Goal: Book appointment/travel/reservation

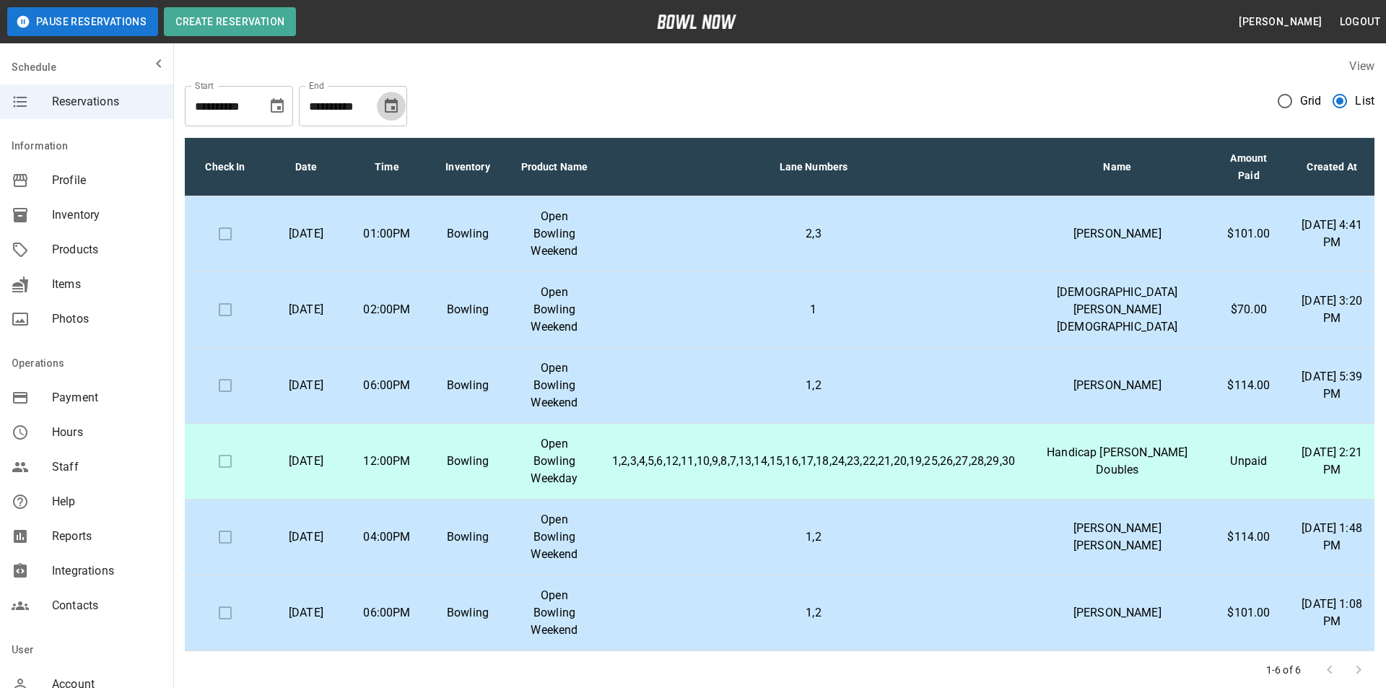
click at [392, 108] on icon "Choose date, selected date is Nov 12, 2025" at bounding box center [391, 105] width 13 height 14
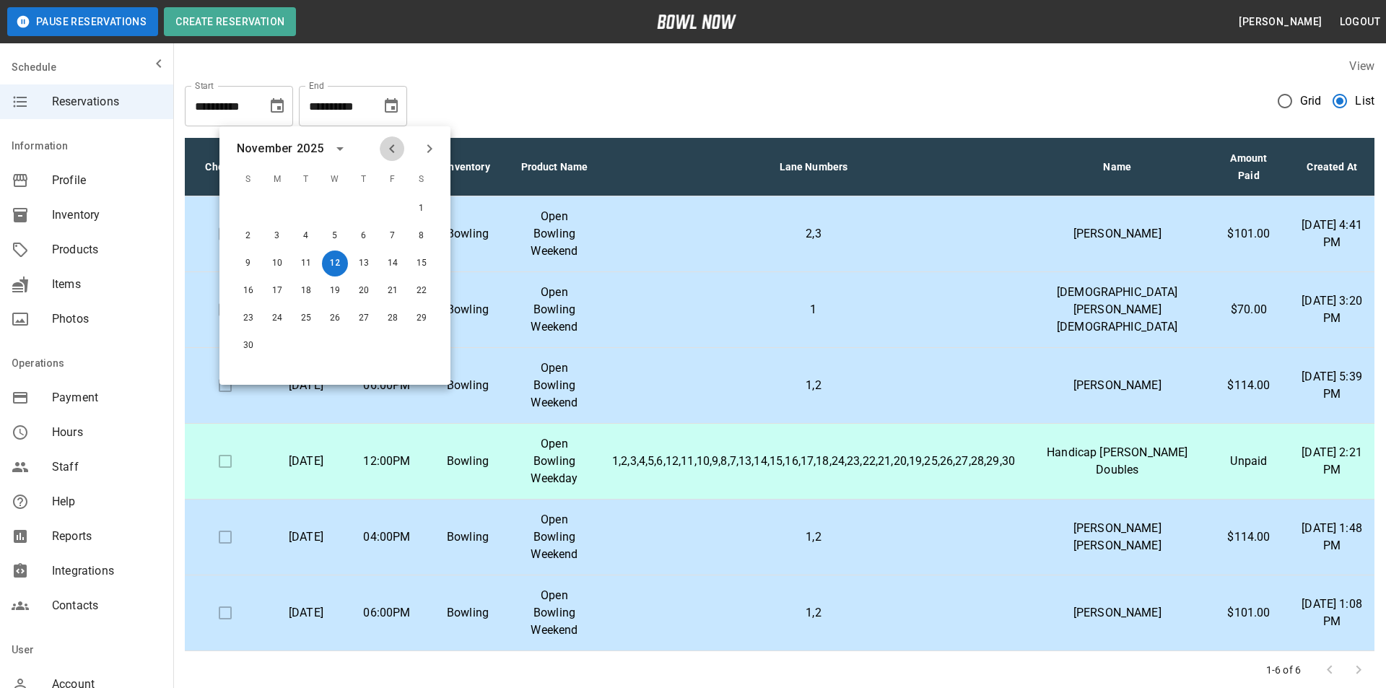
click at [398, 150] on icon "Previous month" at bounding box center [391, 148] width 17 height 17
click at [247, 261] on button "12" at bounding box center [248, 264] width 26 height 26
type input "**********"
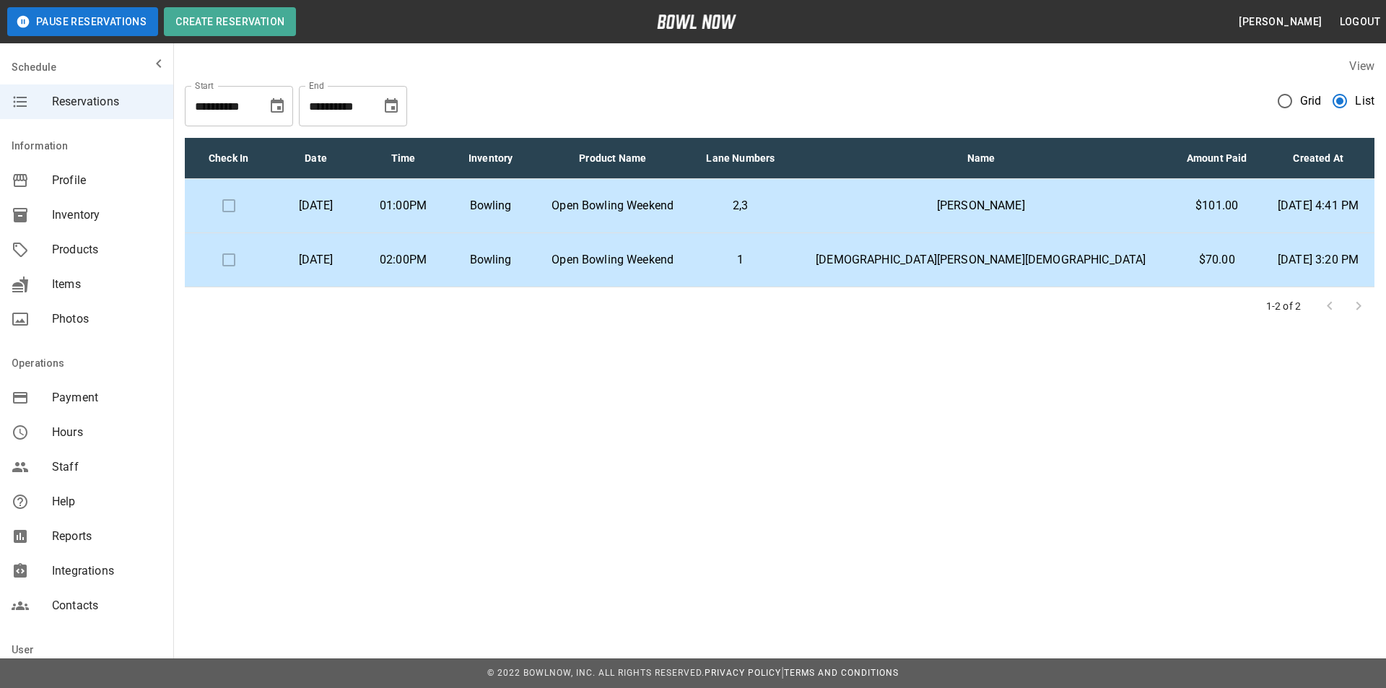
drag, startPoint x: 573, startPoint y: 115, endPoint x: 548, endPoint y: 80, distance: 42.9
click at [548, 80] on div "**********" at bounding box center [780, 100] width 1190 height 52
click at [447, 209] on td "01:00PM" at bounding box center [403, 206] width 87 height 54
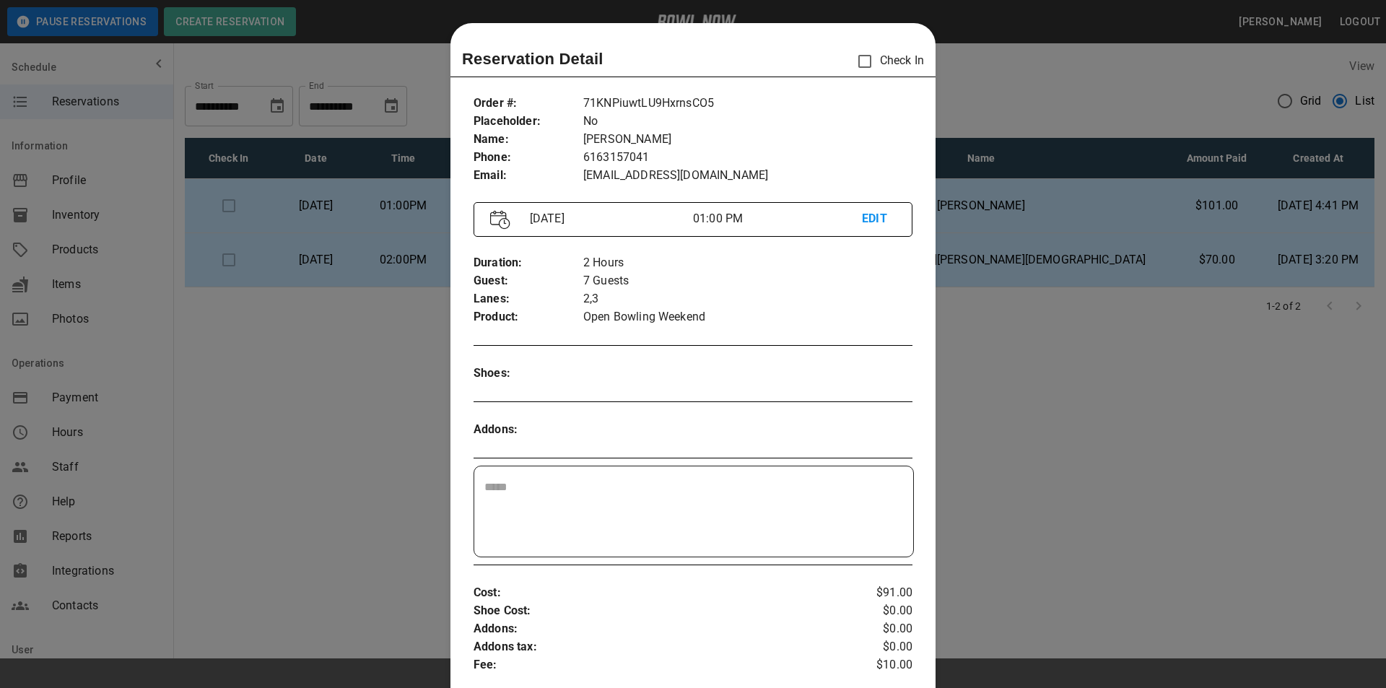
scroll to position [23, 0]
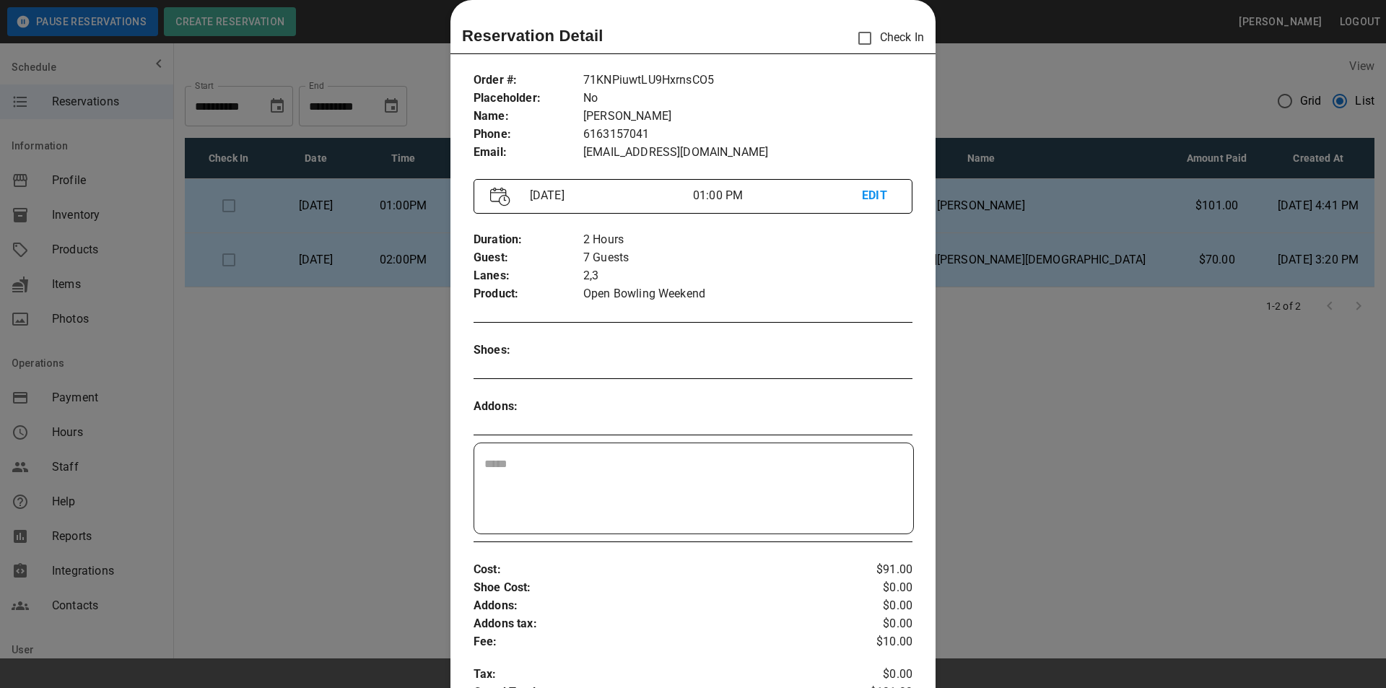
click at [1015, 105] on div at bounding box center [693, 344] width 1386 height 688
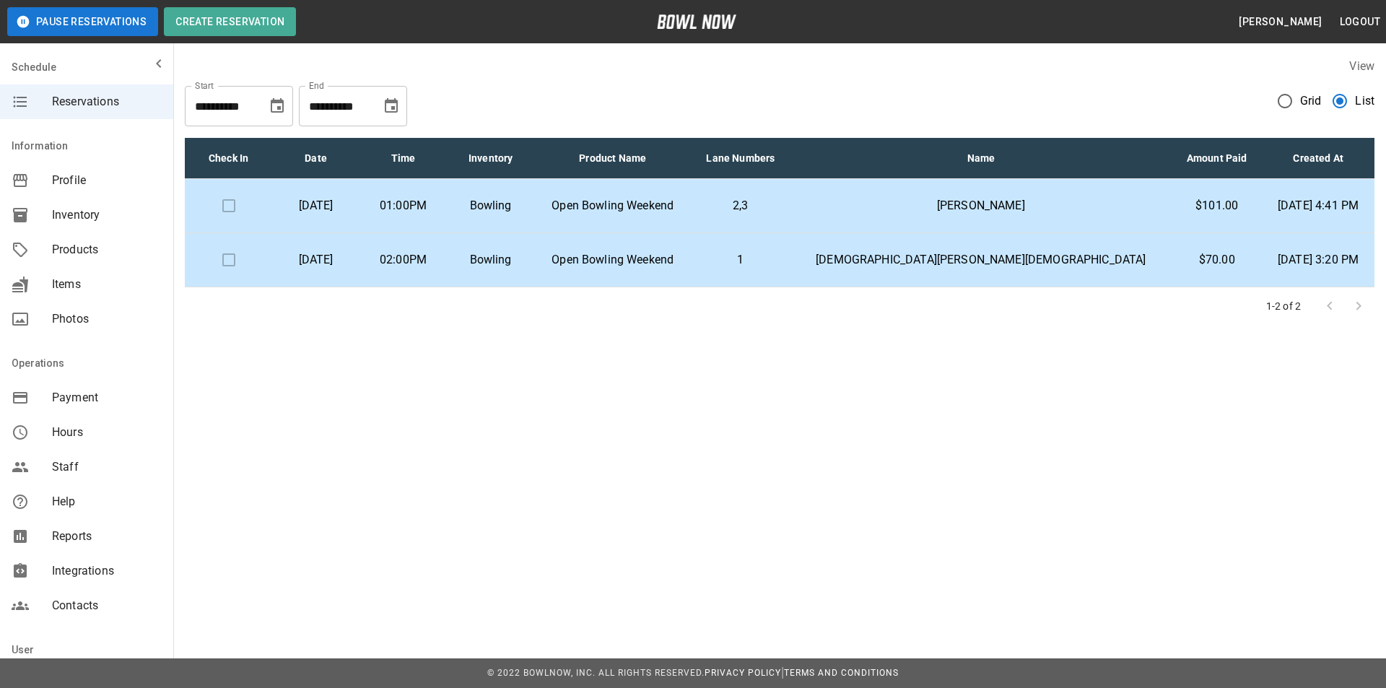
click at [679, 261] on p "Open Bowling Weekend" at bounding box center [613, 259] width 134 height 17
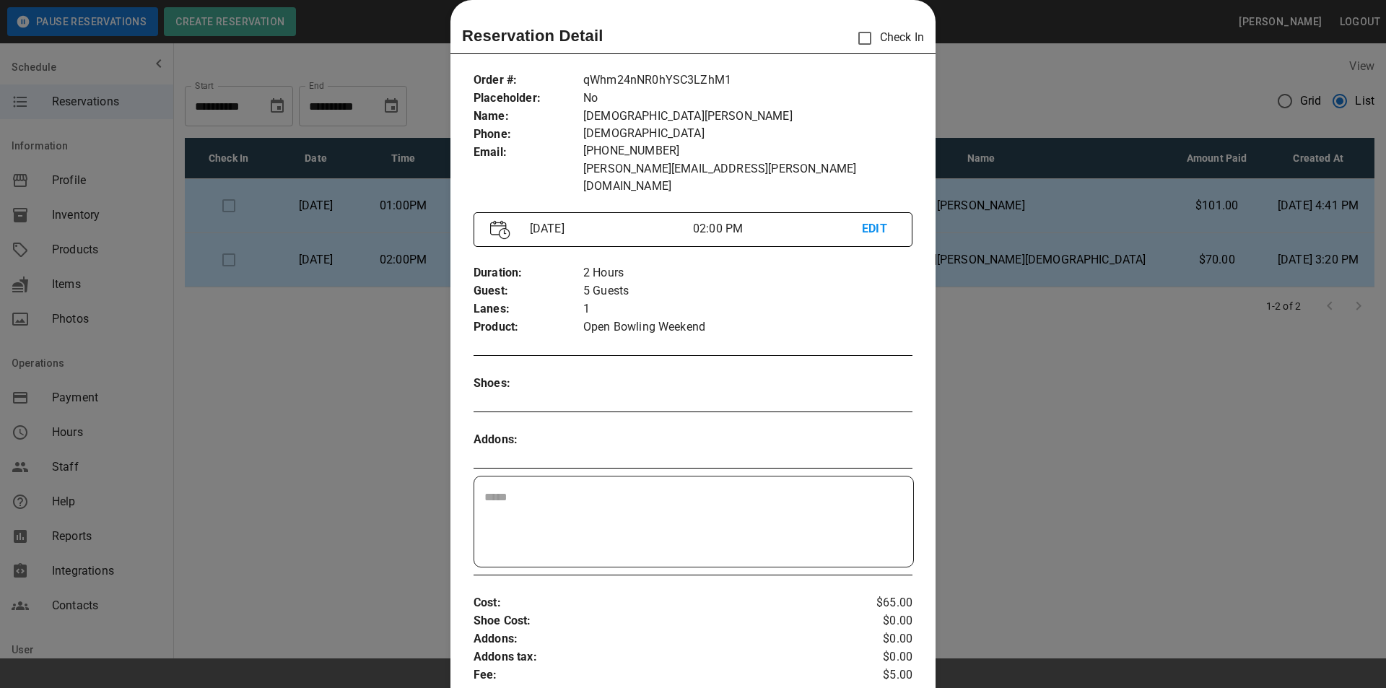
click at [960, 106] on div at bounding box center [693, 344] width 1386 height 688
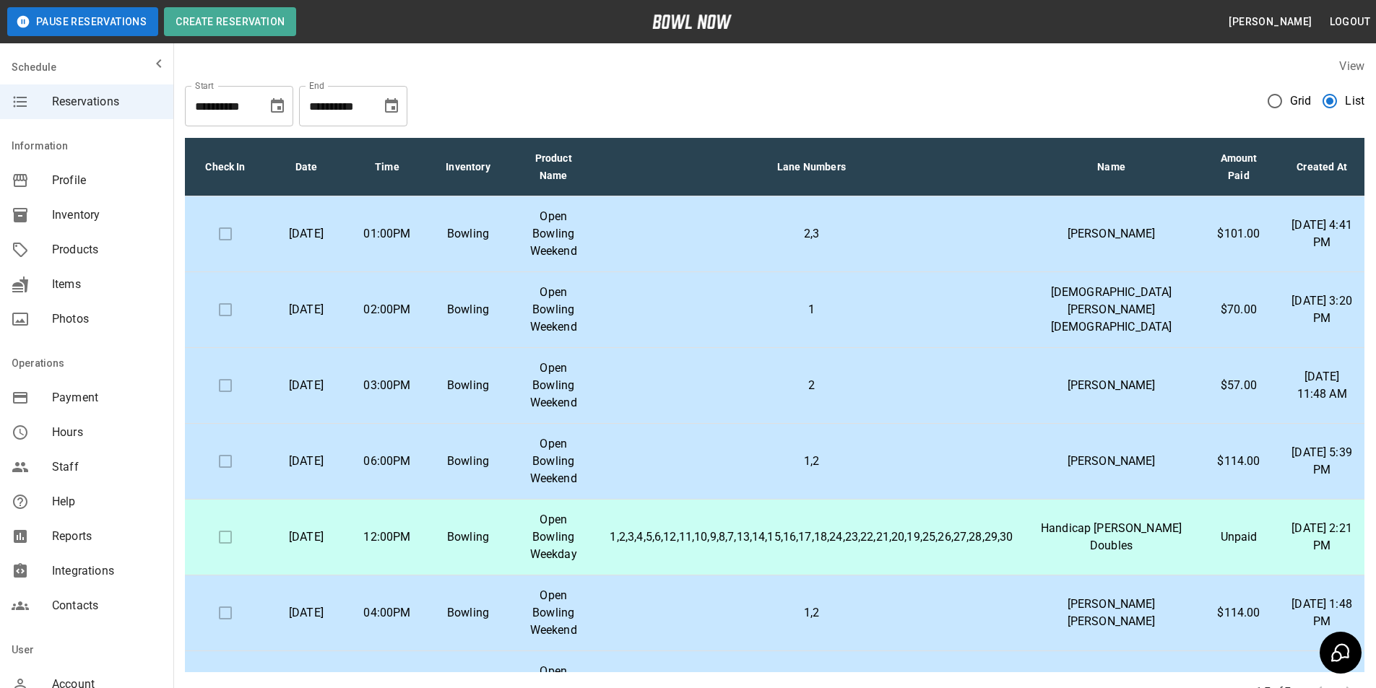
click at [389, 106] on icon "Choose date, selected date is Nov 12, 2025" at bounding box center [391, 105] width 17 height 17
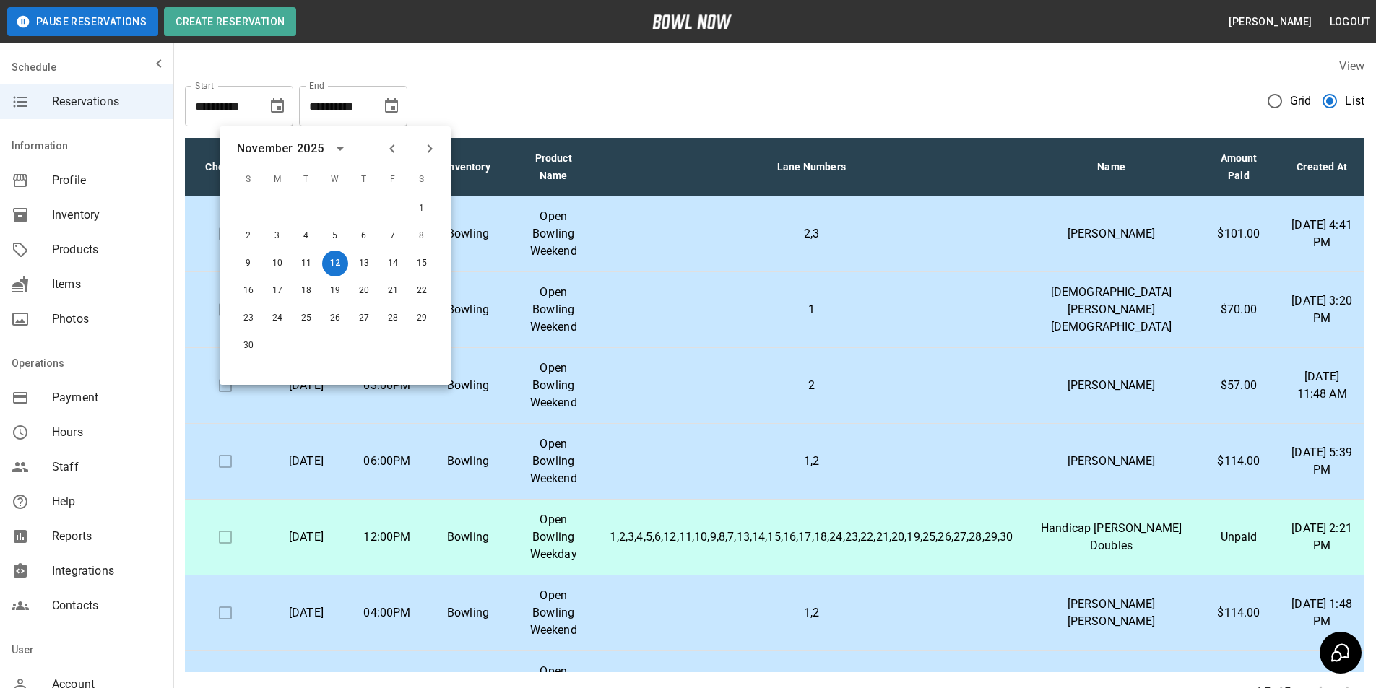
click at [392, 152] on icon "Previous month" at bounding box center [391, 148] width 17 height 17
click at [248, 269] on button "12" at bounding box center [248, 264] width 26 height 26
type input "**********"
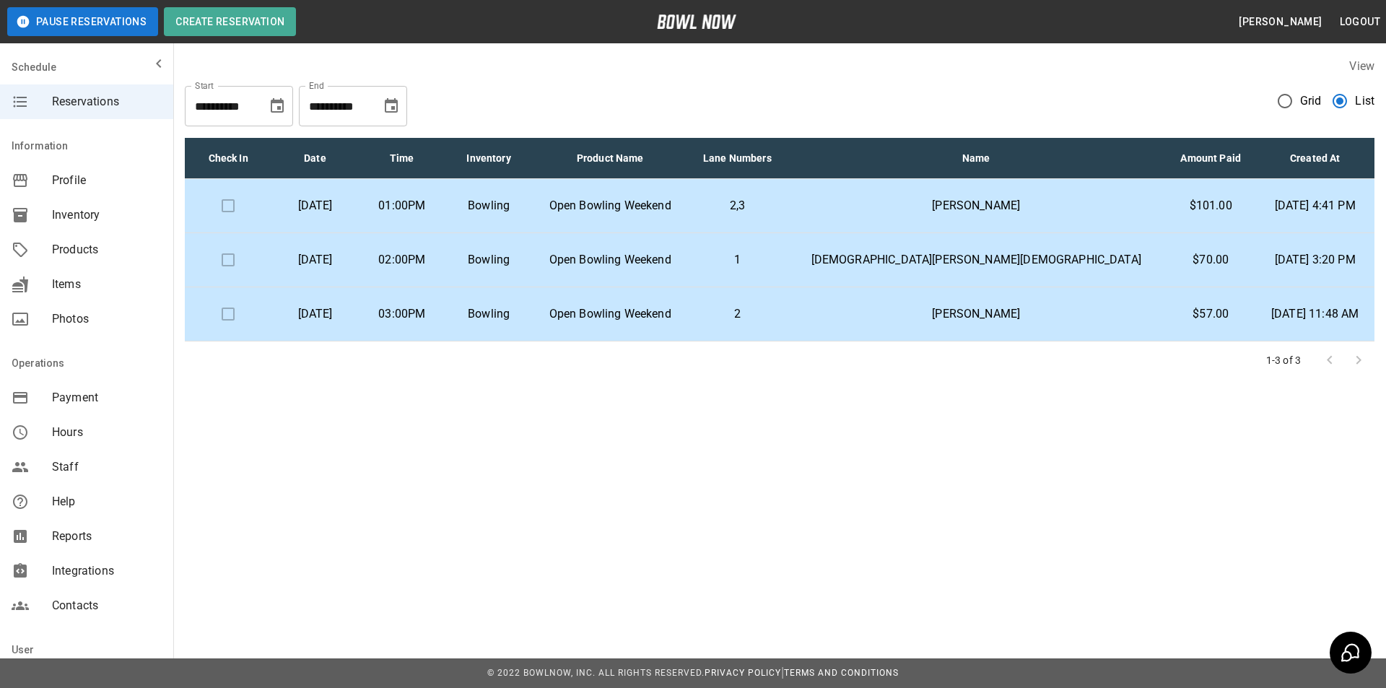
click at [1015, 222] on td "[PERSON_NAME]" at bounding box center [976, 206] width 380 height 54
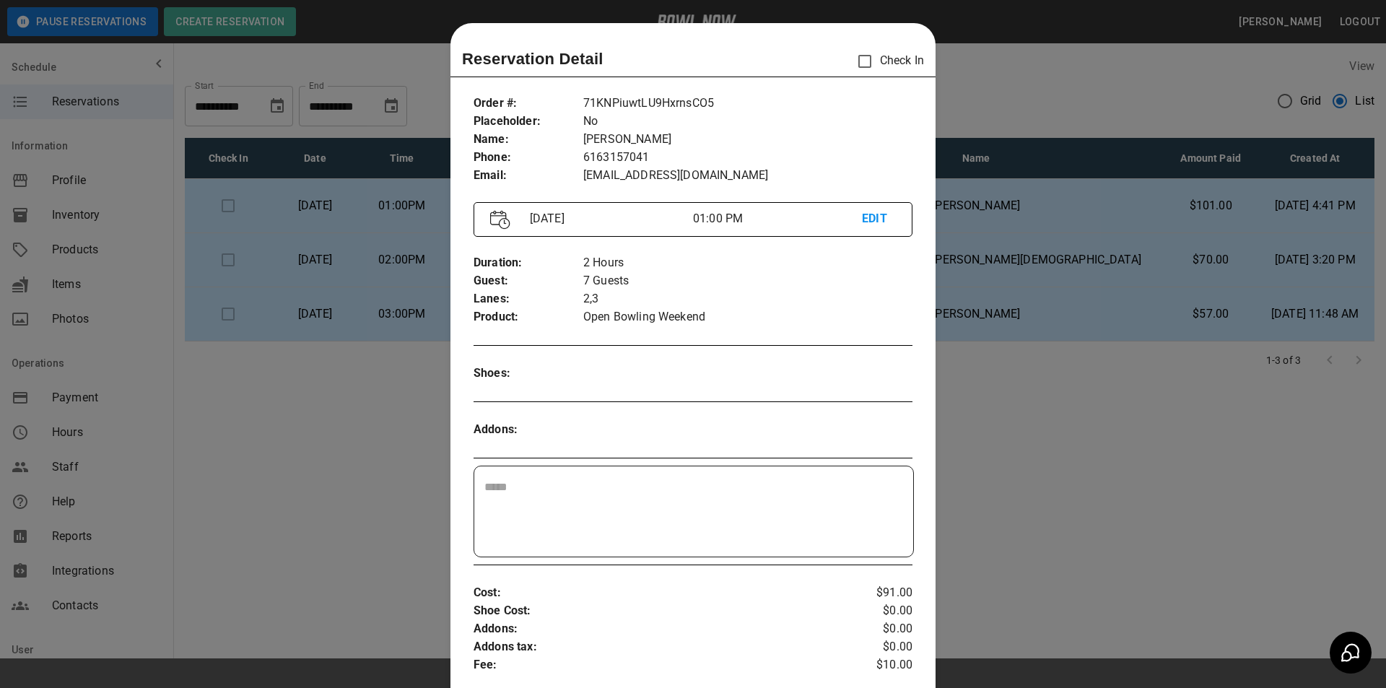
scroll to position [23, 0]
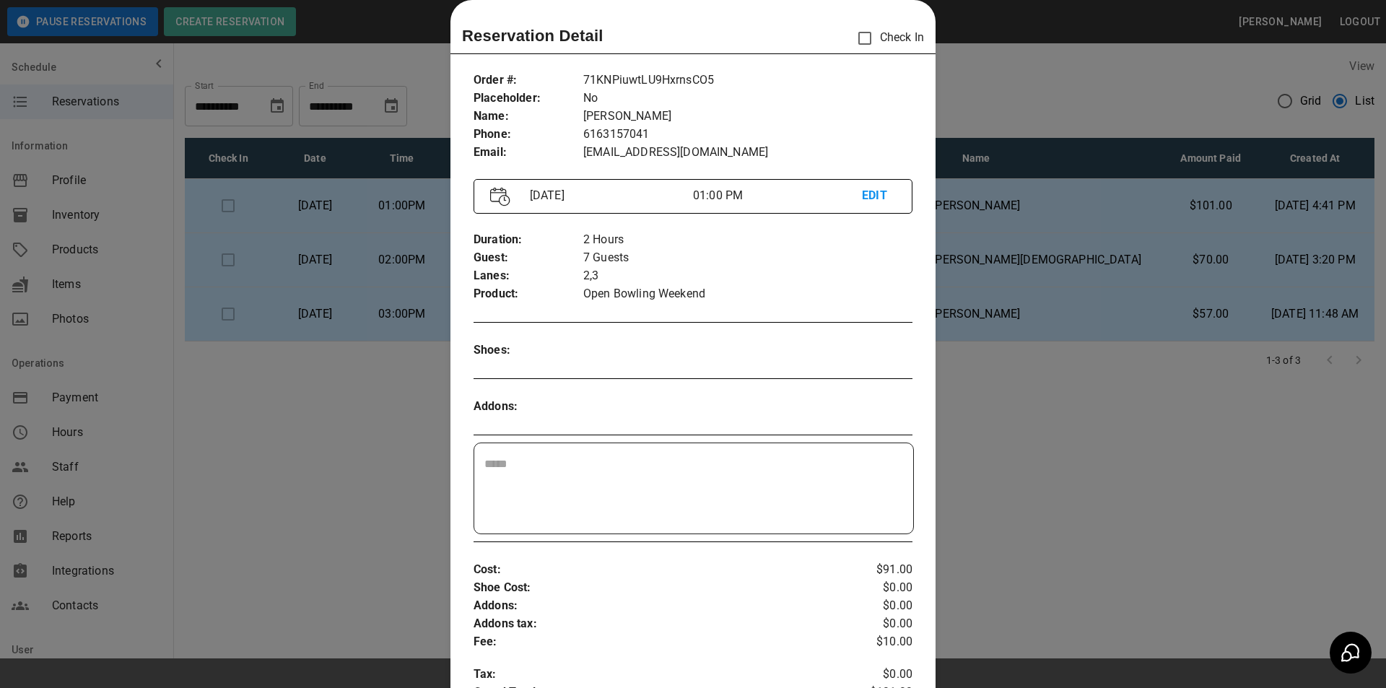
click at [1147, 305] on div at bounding box center [693, 344] width 1386 height 688
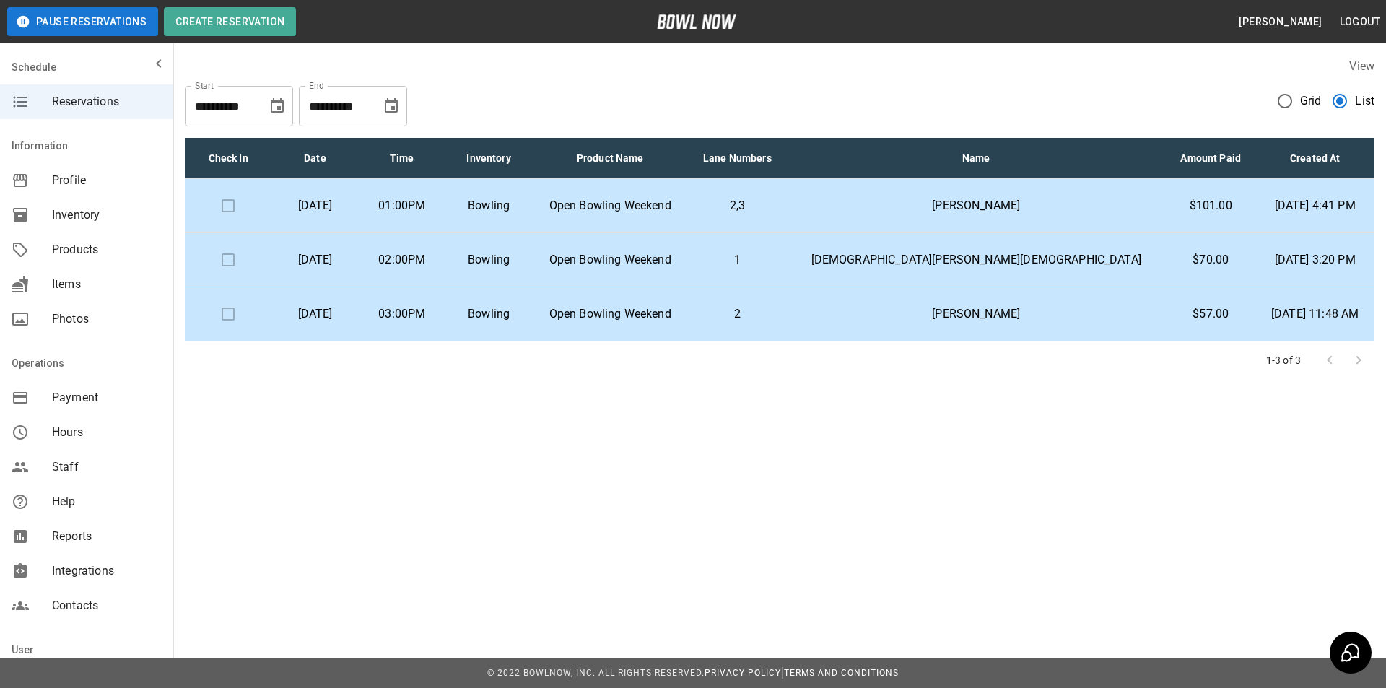
click at [1073, 266] on p "[DEMOGRAPHIC_DATA][PERSON_NAME][DEMOGRAPHIC_DATA]" at bounding box center [976, 259] width 357 height 17
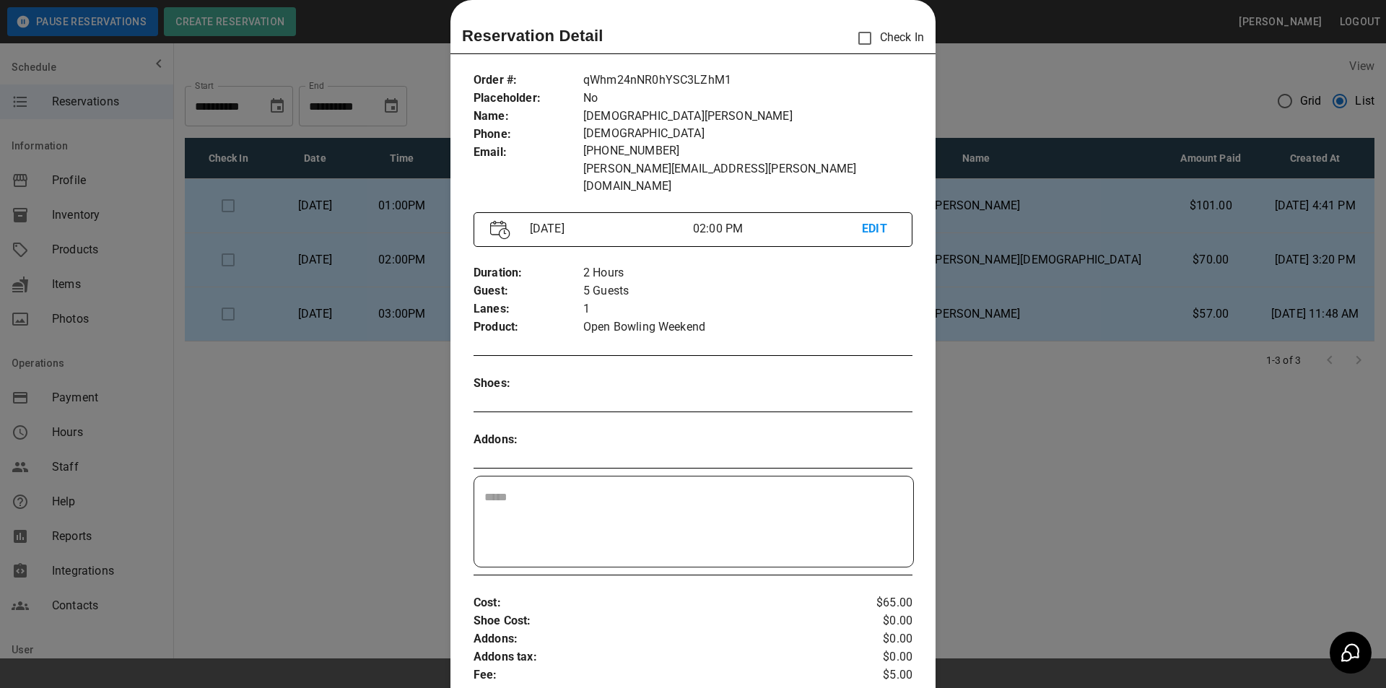
click at [1049, 310] on div at bounding box center [693, 344] width 1386 height 688
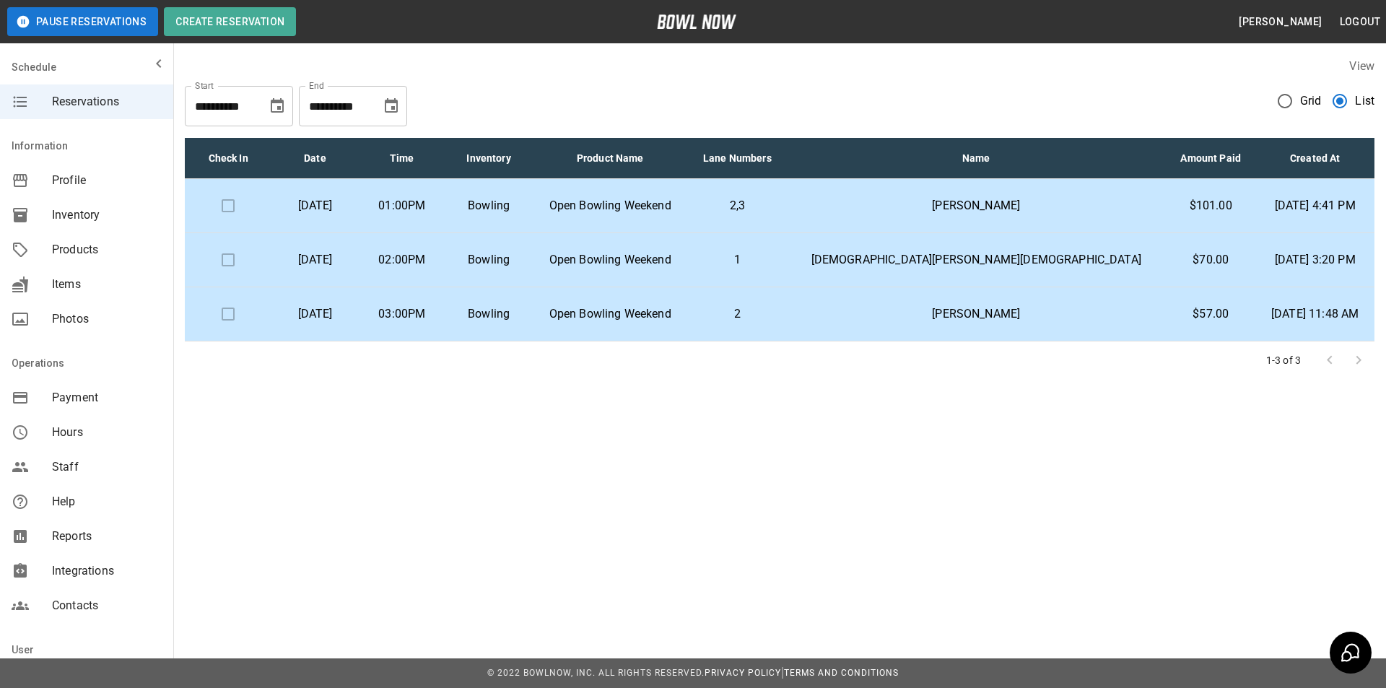
click at [1049, 310] on p "[PERSON_NAME]" at bounding box center [976, 313] width 357 height 17
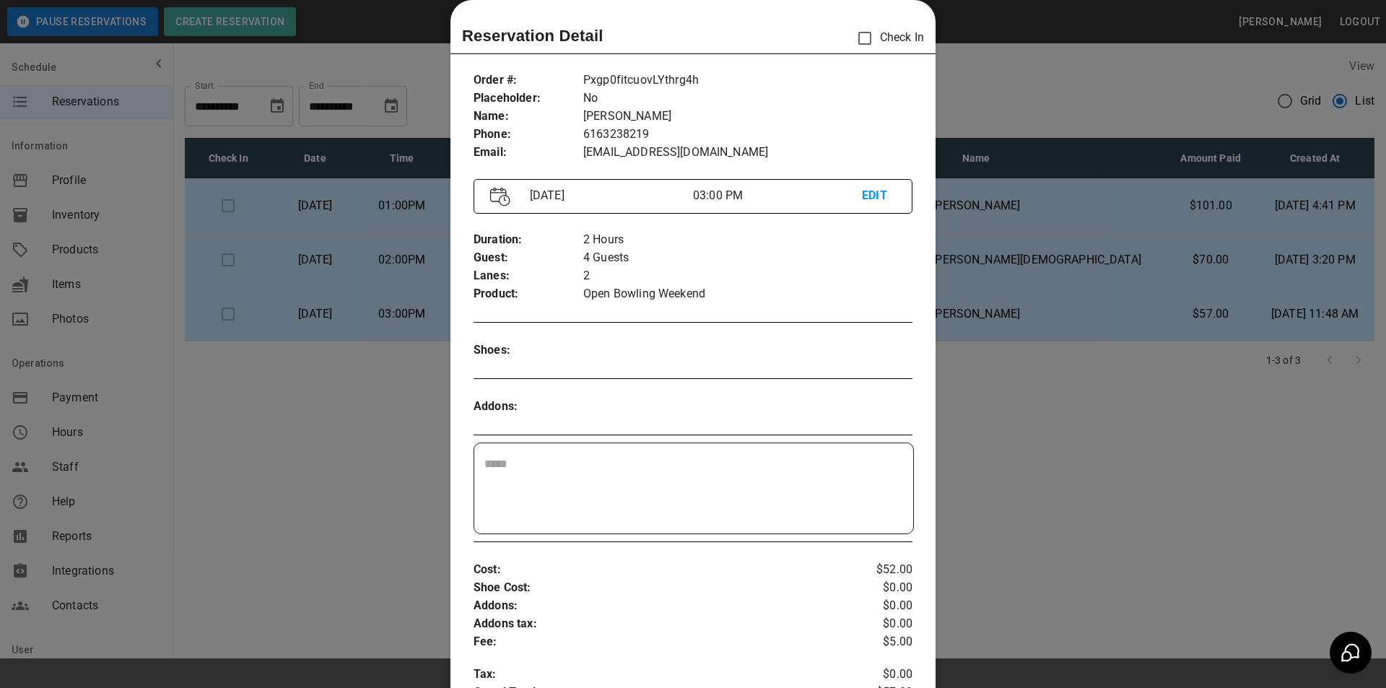
click at [1165, 285] on div at bounding box center [693, 344] width 1386 height 688
